Goal: Task Accomplishment & Management: Use online tool/utility

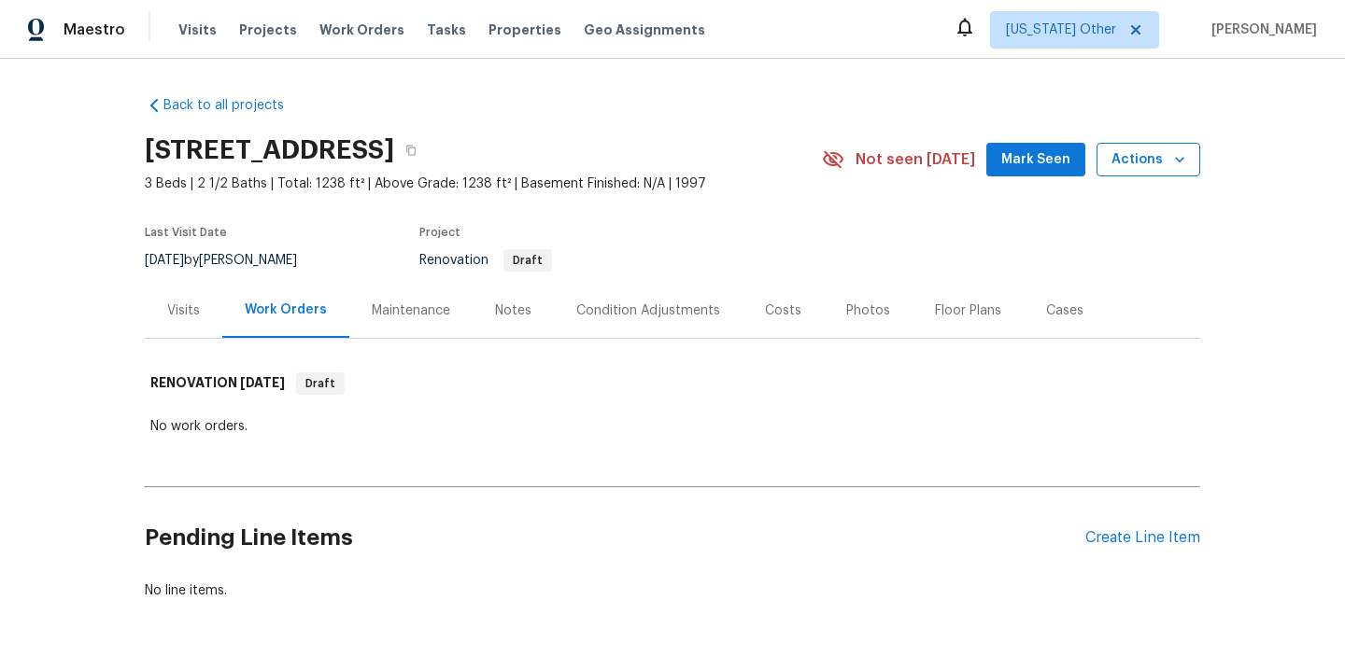
click at [1129, 170] on span "Actions" at bounding box center [1148, 159] width 74 height 23
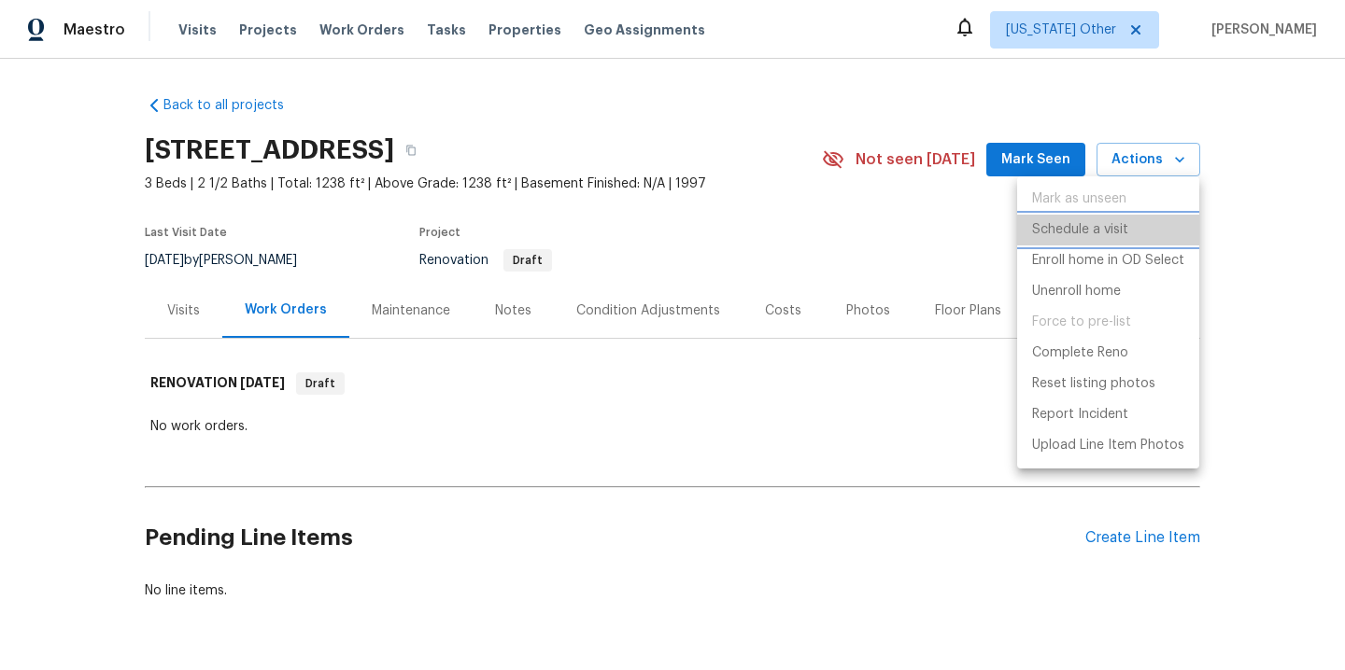
click at [1076, 230] on p "Schedule a visit" at bounding box center [1080, 230] width 96 height 20
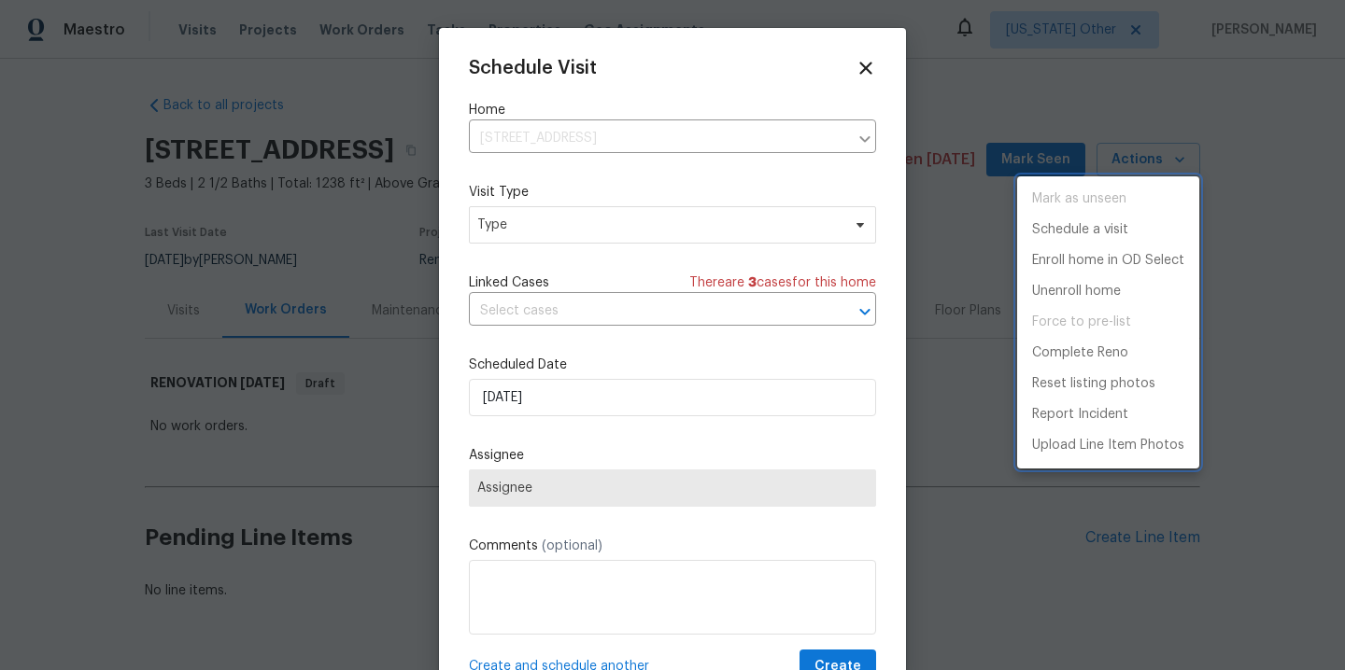
click at [956, 191] on div at bounding box center [672, 335] width 1345 height 670
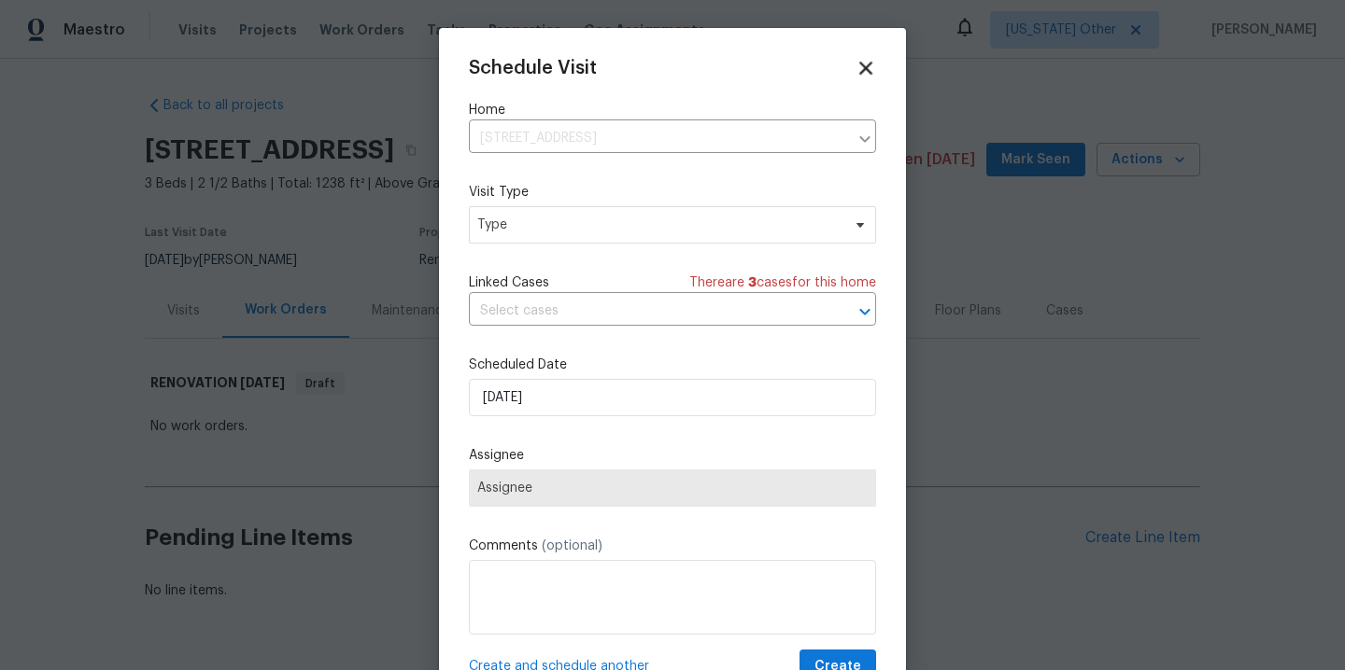
click at [858, 70] on icon at bounding box center [864, 67] width 21 height 21
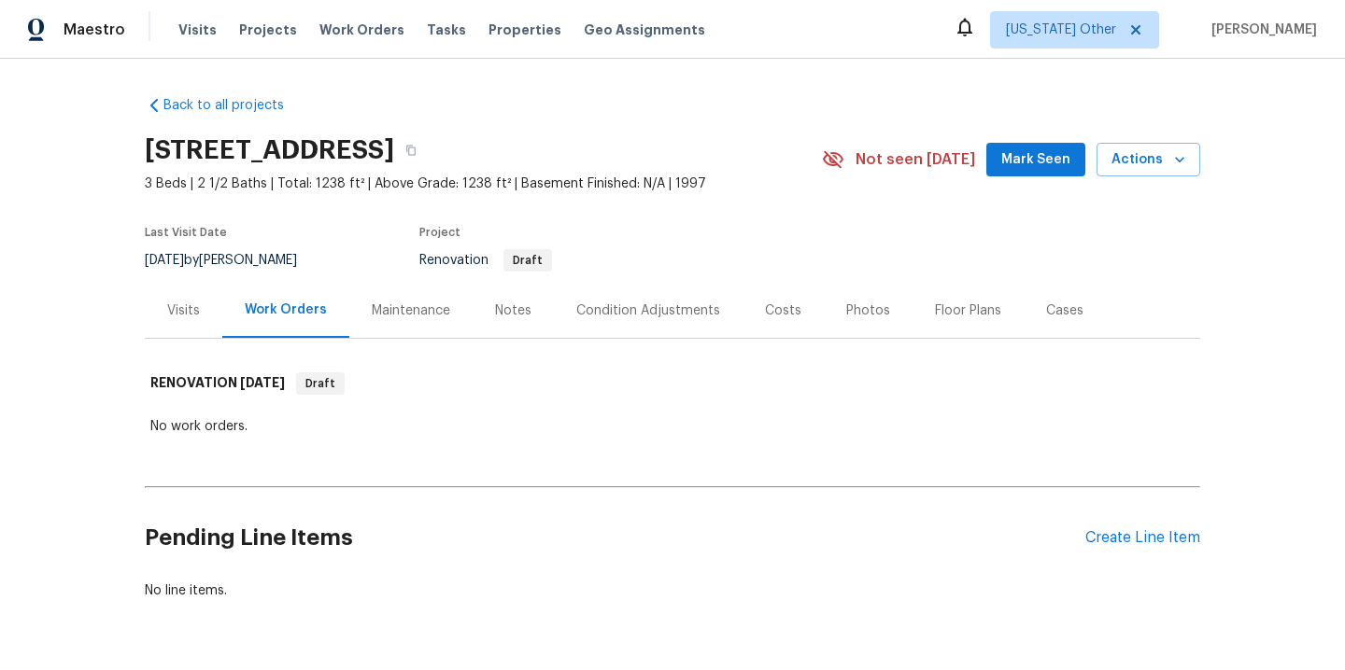
click at [176, 297] on div "Visits" at bounding box center [184, 310] width 78 height 55
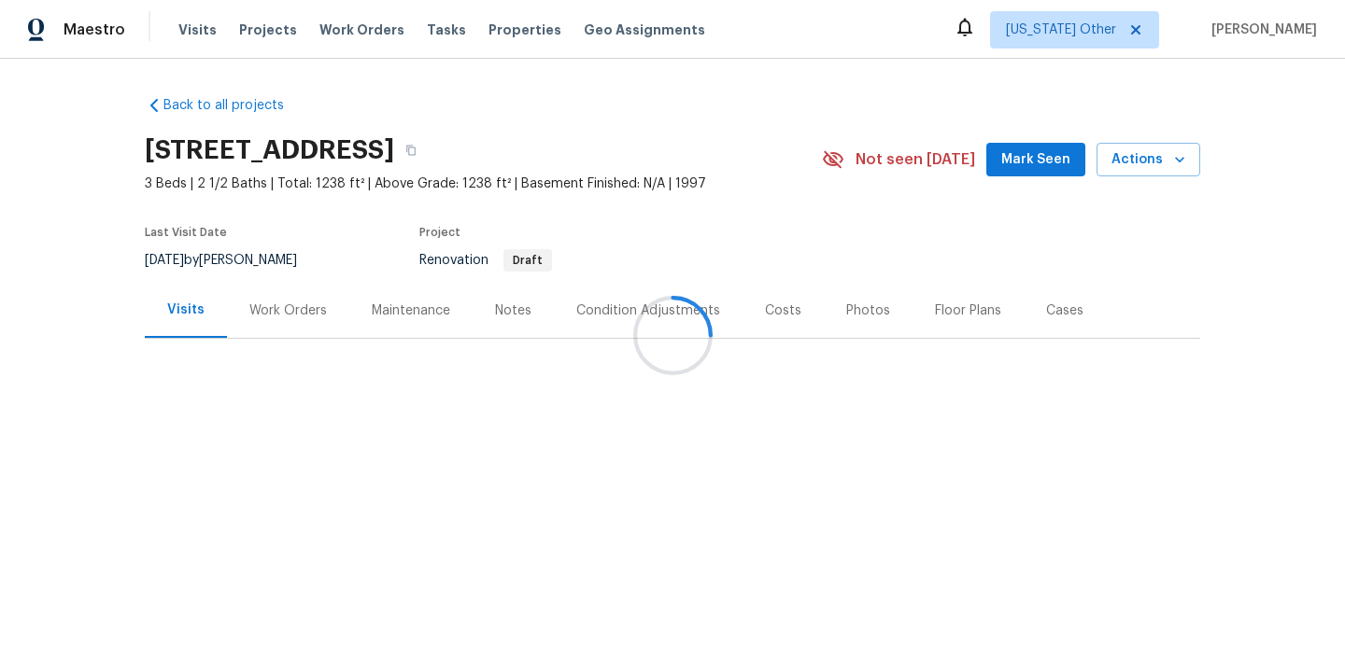
scroll to position [46, 0]
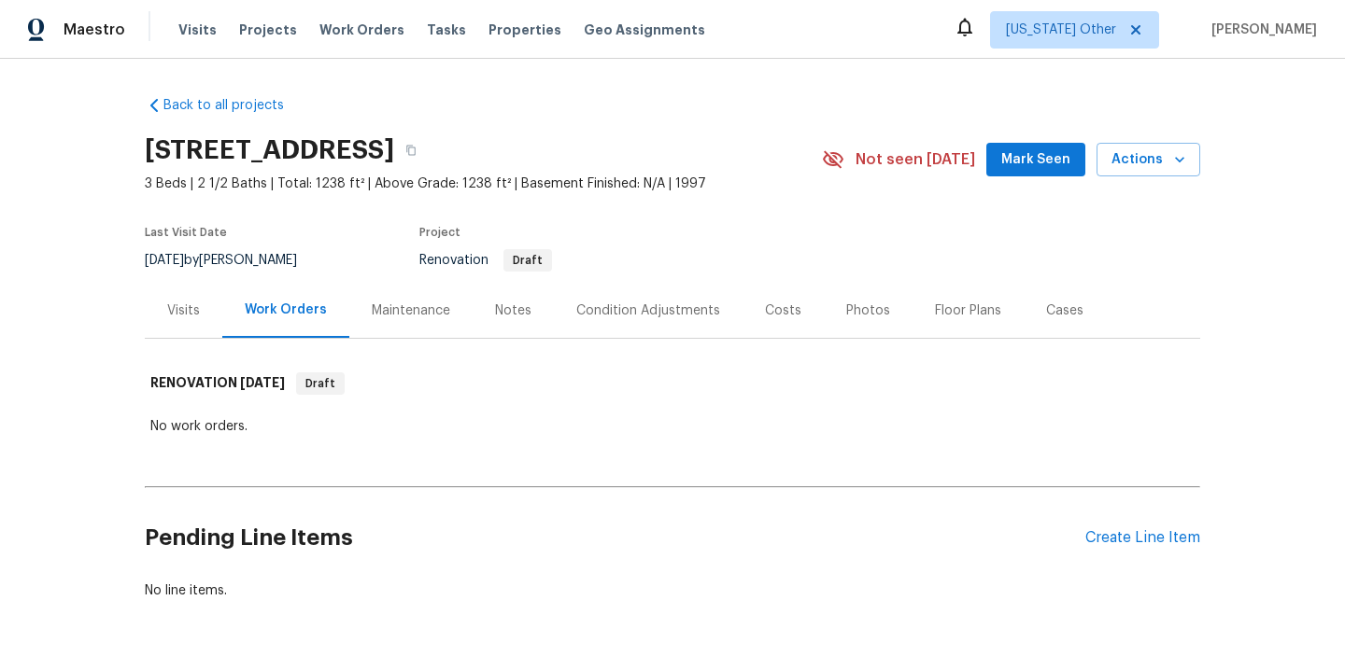
click at [176, 316] on div "Visits" at bounding box center [183, 311] width 33 height 19
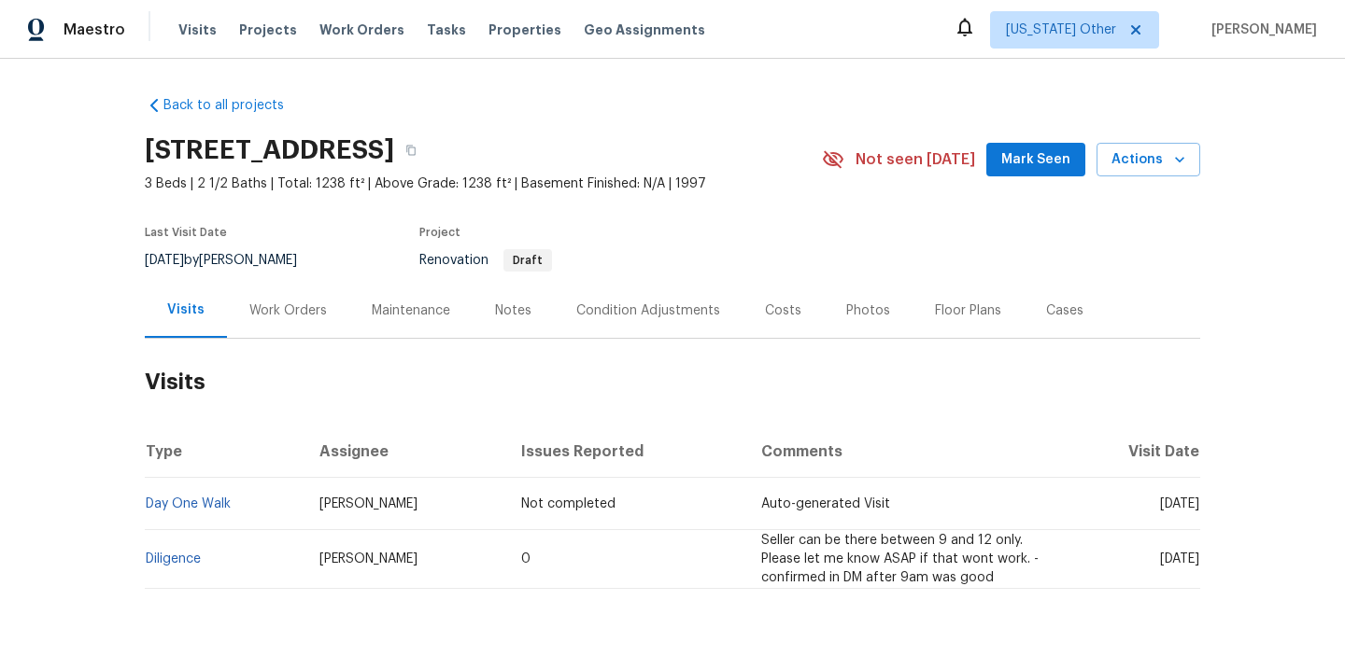
scroll to position [46, 0]
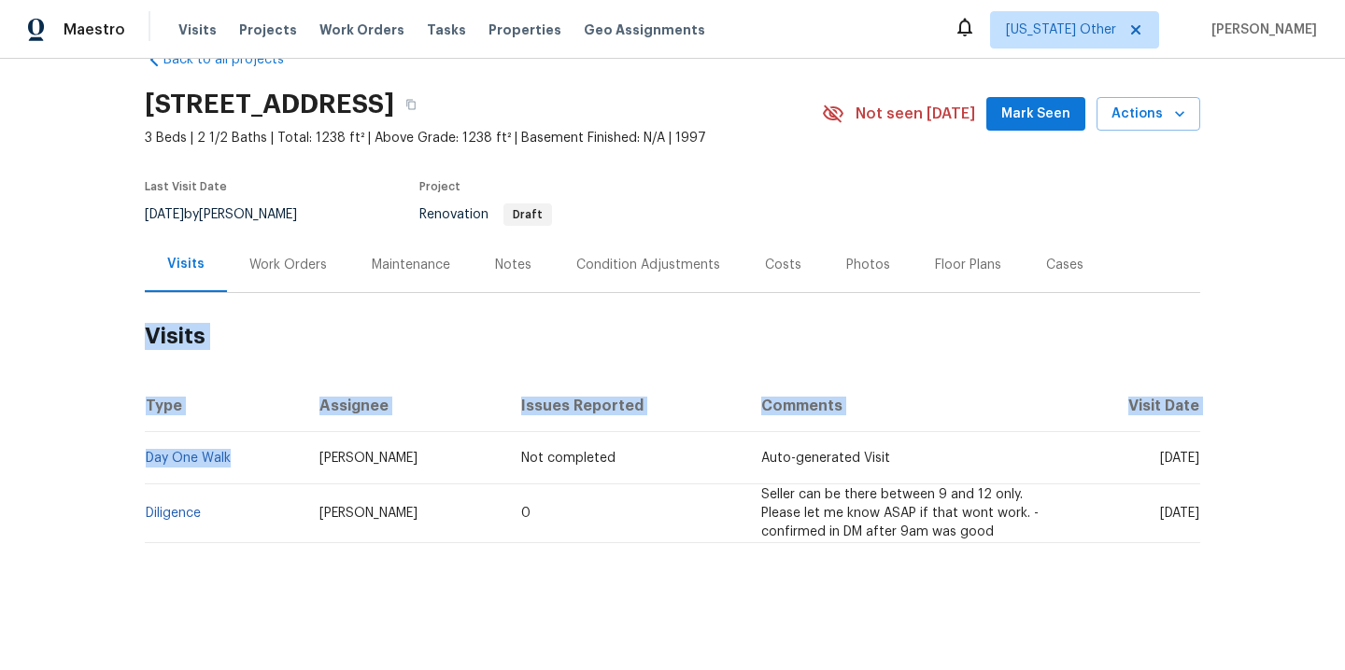
drag, startPoint x: 134, startPoint y: 462, endPoint x: 239, endPoint y: 462, distance: 105.5
click at [239, 462] on div "Back to all projects 2090 Ridgewood Cir, Ingleside, TX 78362 3 Beds | 2 1/2 Bat…" at bounding box center [672, 365] width 1345 height 612
click at [239, 462] on td "Day One Walk" at bounding box center [225, 458] width 160 height 52
